Goal: Find specific fact: Find specific fact

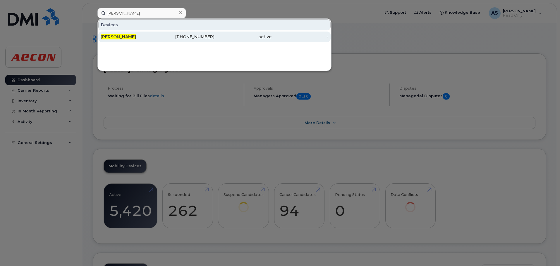
type input "[PERSON_NAME]"
click at [183, 33] on div "[PHONE_NUMBER]" at bounding box center [186, 37] width 57 height 11
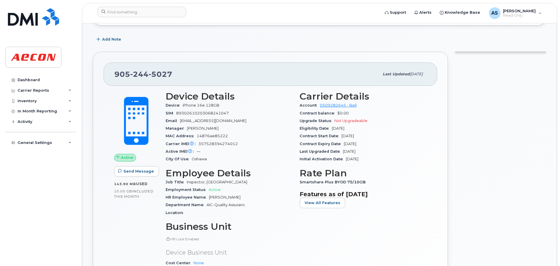
scroll to position [117, 0]
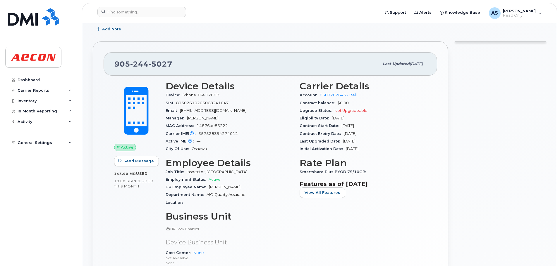
click at [264, 127] on div "MAC Address 14876ae85222" at bounding box center [228, 126] width 127 height 8
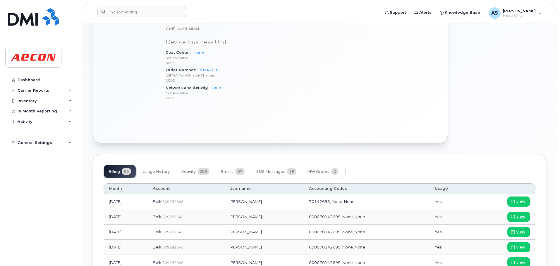
scroll to position [380, 0]
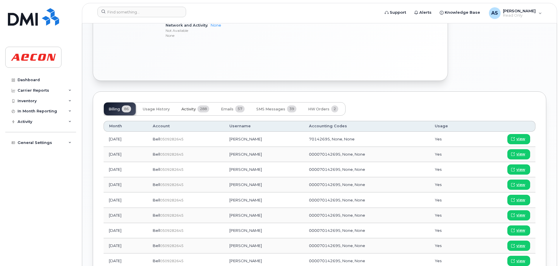
click at [190, 108] on span "Activity" at bounding box center [188, 109] width 14 height 5
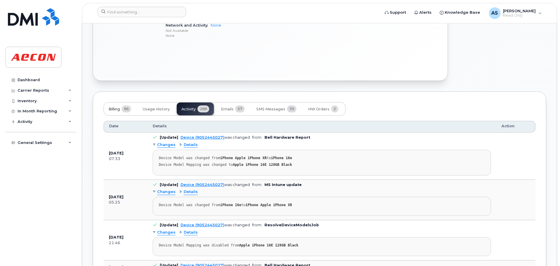
click at [124, 110] on span "86" at bounding box center [126, 109] width 9 height 7
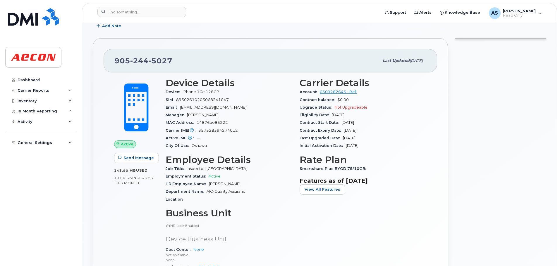
scroll to position [146, 0]
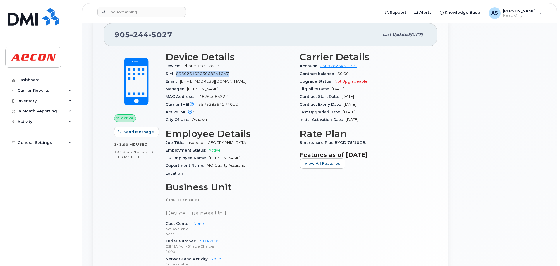
drag, startPoint x: 229, startPoint y: 73, endPoint x: 174, endPoint y: 77, distance: 54.8
click at [174, 77] on div "SIM 89302610203068241047" at bounding box center [228, 74] width 127 height 8
click at [182, 75] on span "89302610203068241047" at bounding box center [202, 74] width 53 height 4
drag, startPoint x: 176, startPoint y: 74, endPoint x: 203, endPoint y: 73, distance: 26.3
click at [203, 73] on div "SIM 89302610203068241047" at bounding box center [228, 74] width 127 height 8
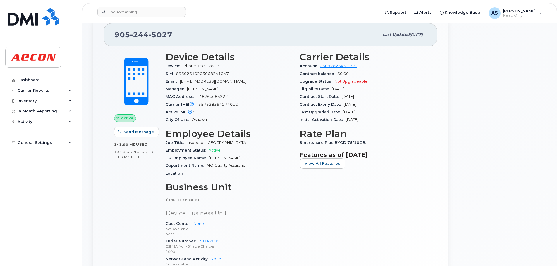
click at [213, 73] on span "89302610203068241047" at bounding box center [202, 74] width 53 height 4
click at [235, 72] on div "SIM 89302610203068241047" at bounding box center [228, 74] width 127 height 8
drag, startPoint x: 231, startPoint y: 73, endPoint x: 178, endPoint y: 75, distance: 53.5
click at [178, 75] on div "SIM 89302610203068241047" at bounding box center [228, 74] width 127 height 8
click at [237, 72] on div "SIM 89302610203068241047" at bounding box center [228, 74] width 127 height 8
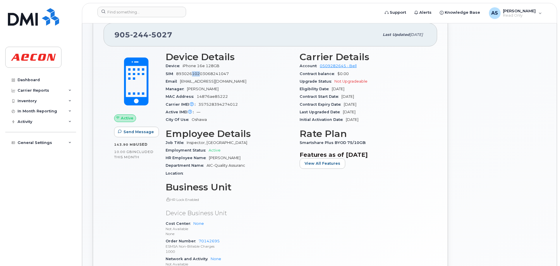
drag, startPoint x: 193, startPoint y: 73, endPoint x: 201, endPoint y: 74, distance: 8.5
click at [201, 74] on span "89302610203068241047" at bounding box center [202, 74] width 53 height 4
click at [204, 74] on span "89302610203068241047" at bounding box center [202, 74] width 53 height 4
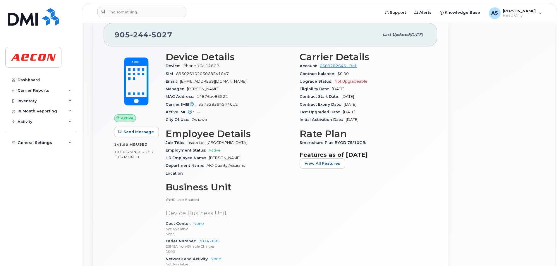
click at [207, 74] on span "89302610203068241047" at bounding box center [202, 74] width 53 height 4
drag, startPoint x: 201, startPoint y: 75, endPoint x: 232, endPoint y: 76, distance: 31.0
click at [232, 76] on div "SIM 89302610203068241047" at bounding box center [228, 74] width 127 height 8
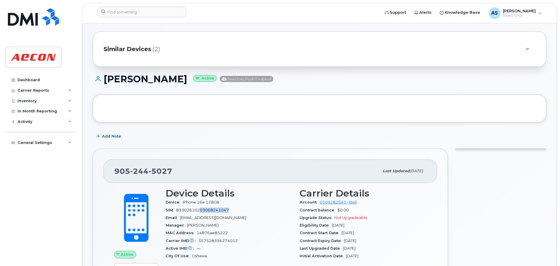
scroll to position [0, 0]
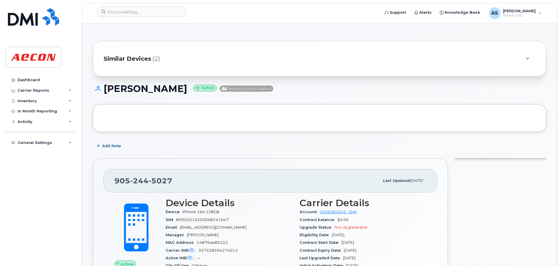
drag, startPoint x: 250, startPoint y: 60, endPoint x: 248, endPoint y: 62, distance: 3.7
click at [251, 59] on div "Similar Devices (2)" at bounding box center [310, 59] width 415 height 14
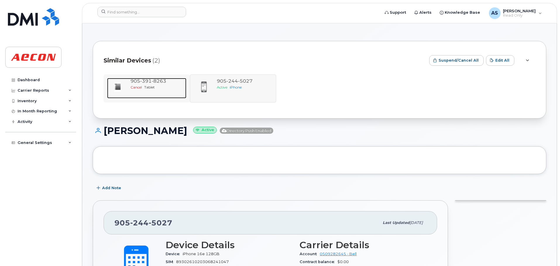
click at [163, 89] on div "Cancel Tablet" at bounding box center [156, 87] width 53 height 5
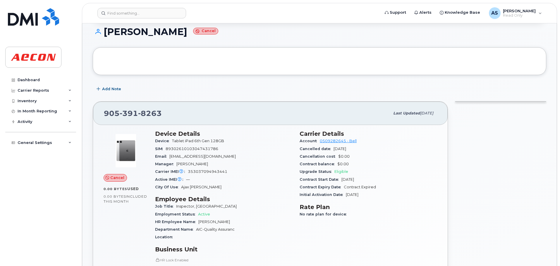
scroll to position [58, 0]
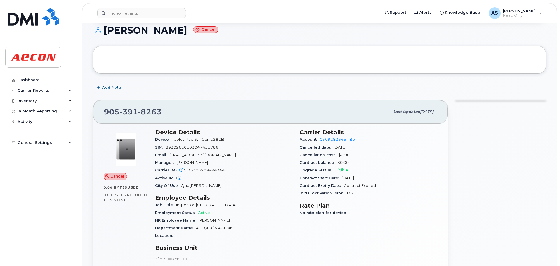
click at [226, 141] on span "Tablet iPad 6th Gen 128GB" at bounding box center [199, 139] width 54 height 4
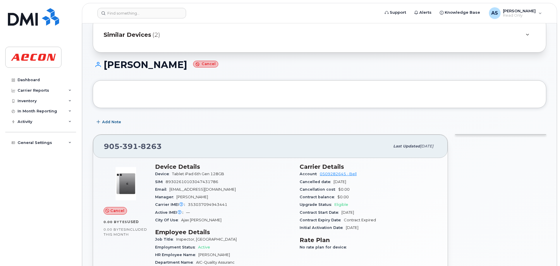
scroll to position [0, 0]
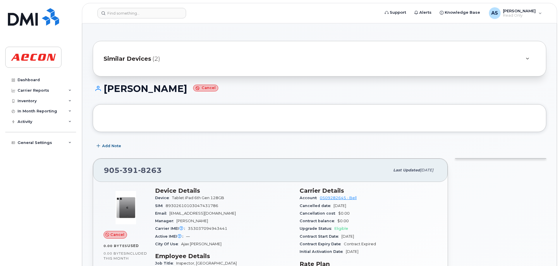
click at [174, 42] on div "Similar Devices (2)" at bounding box center [319, 59] width 453 height 36
click at [187, 52] on div "Similar Devices (2)" at bounding box center [310, 59] width 415 height 14
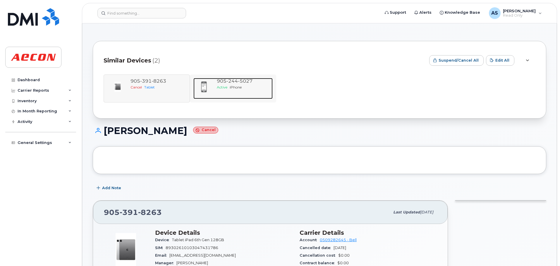
click at [215, 86] on div "905 244 5027 Active iPhone" at bounding box center [243, 88] width 58 height 21
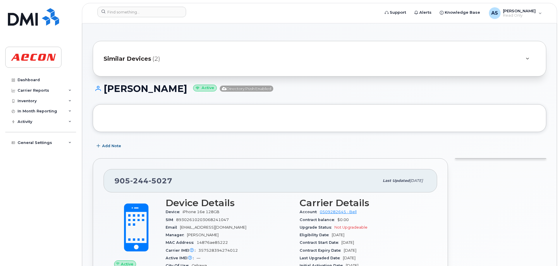
click at [315, 96] on div "[PERSON_NAME] Active Directory Push Enabled" at bounding box center [319, 94] width 453 height 21
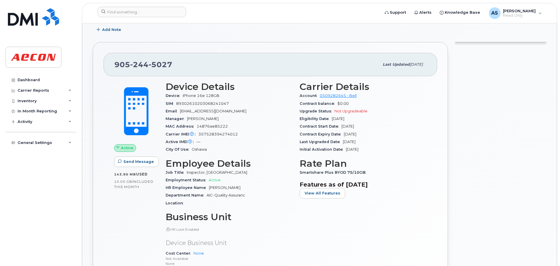
scroll to position [117, 0]
click at [472, 115] on div at bounding box center [500, 193] width 98 height 310
drag, startPoint x: 177, startPoint y: 102, endPoint x: 239, endPoint y: 106, distance: 61.8
click at [239, 106] on div "SIM 89302610203068241047" at bounding box center [228, 103] width 127 height 8
click at [238, 103] on div "SIM 89302610203068241047" at bounding box center [228, 103] width 127 height 8
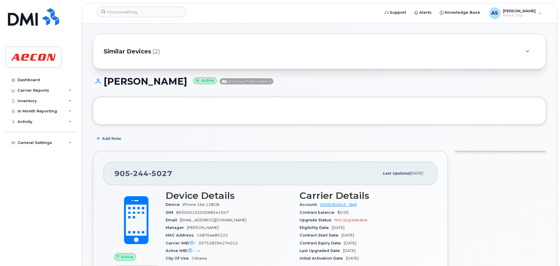
scroll to position [0, 0]
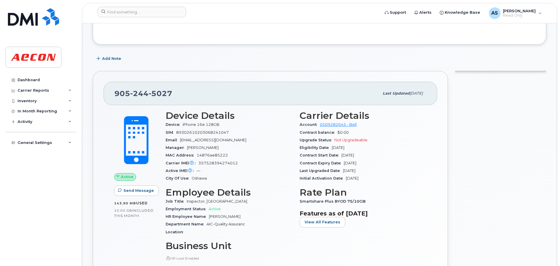
scroll to position [88, 0]
drag, startPoint x: 195, startPoint y: 132, endPoint x: 221, endPoint y: 138, distance: 26.1
click at [215, 137] on section "Device Details Device iPhone 16e 128GB SIM 89302610203068241047 Email JBLACKETT…" at bounding box center [228, 146] width 127 height 72
click at [233, 134] on div "SIM 89302610203068241047" at bounding box center [228, 133] width 127 height 8
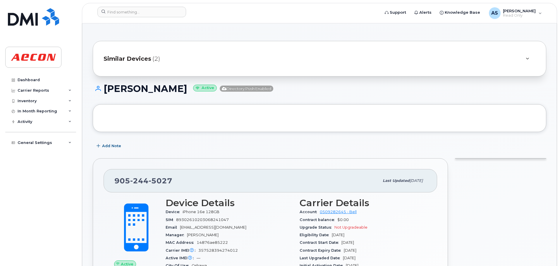
scroll to position [58, 0]
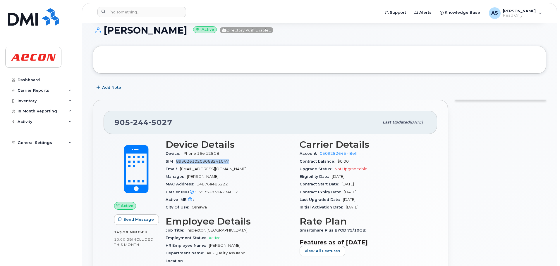
drag, startPoint x: 175, startPoint y: 161, endPoint x: 232, endPoint y: 162, distance: 56.7
click at [232, 162] on div "SIM 89302610203068241047" at bounding box center [228, 162] width 127 height 8
click at [231, 162] on div "SIM 89302610203068241047" at bounding box center [228, 162] width 127 height 8
drag, startPoint x: 178, startPoint y: 161, endPoint x: 231, endPoint y: 165, distance: 53.6
click at [231, 165] on div "SIM 89302610203068241047" at bounding box center [228, 162] width 127 height 8
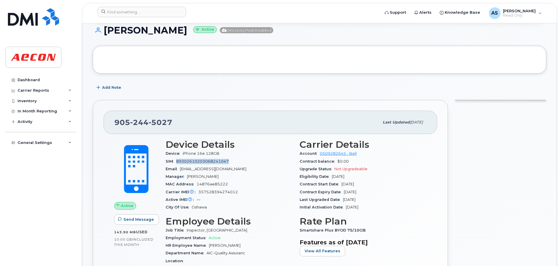
click at [229, 162] on span "89302610203068241047" at bounding box center [202, 161] width 53 height 4
drag, startPoint x: 185, startPoint y: 162, endPoint x: 194, endPoint y: 161, distance: 8.2
click at [194, 161] on span "89302610203068241047" at bounding box center [202, 161] width 53 height 4
drag, startPoint x: 194, startPoint y: 161, endPoint x: 208, endPoint y: 161, distance: 14.0
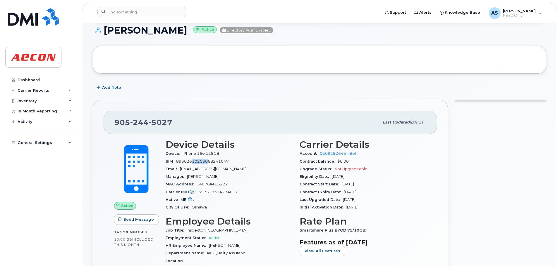
click at [208, 161] on span "89302610203068241047" at bounding box center [202, 161] width 53 height 4
drag, startPoint x: 208, startPoint y: 163, endPoint x: 235, endPoint y: 162, distance: 26.6
click at [235, 162] on div "SIM 89302610203068241047" at bounding box center [228, 162] width 127 height 8
click at [234, 162] on div "SIM 89302610203068241047" at bounding box center [228, 162] width 127 height 8
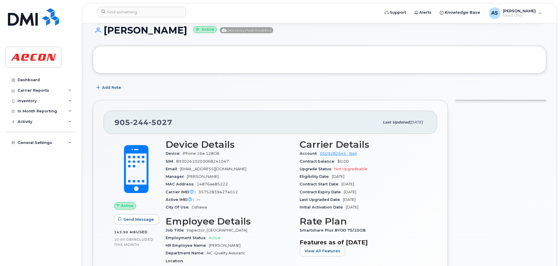
click at [232, 163] on div "SIM 89302610203068241047" at bounding box center [228, 162] width 127 height 8
click at [234, 163] on div "SIM 89302610203068241047" at bounding box center [228, 162] width 127 height 8
click at [234, 156] on div "Device iPhone 16e 128GB" at bounding box center [228, 154] width 127 height 8
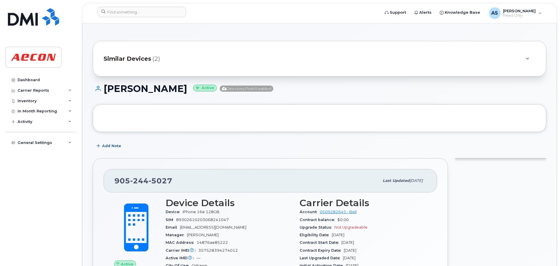
drag, startPoint x: 419, startPoint y: 101, endPoint x: 412, endPoint y: 98, distance: 7.6
click at [415, 101] on div "Jim Blackett Active Directory Push Enabled" at bounding box center [319, 94] width 453 height 21
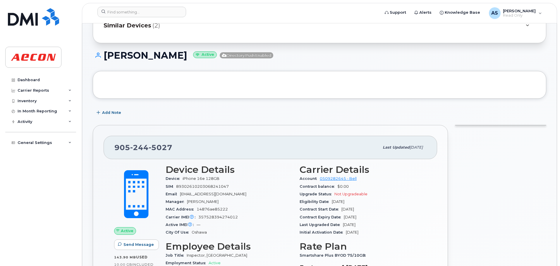
scroll to position [58, 0]
